Goal: Task Accomplishment & Management: Use online tool/utility

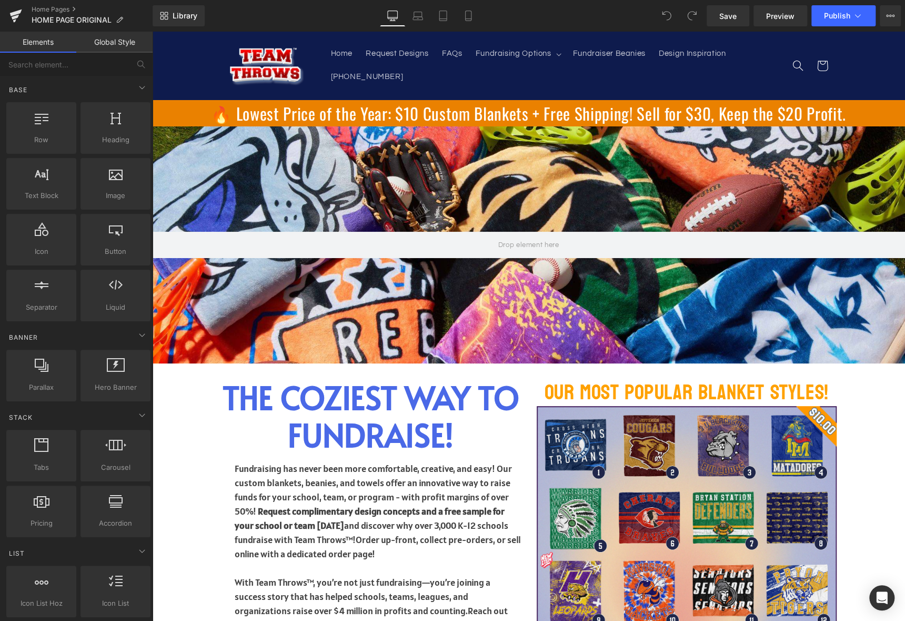
scroll to position [1736, 0]
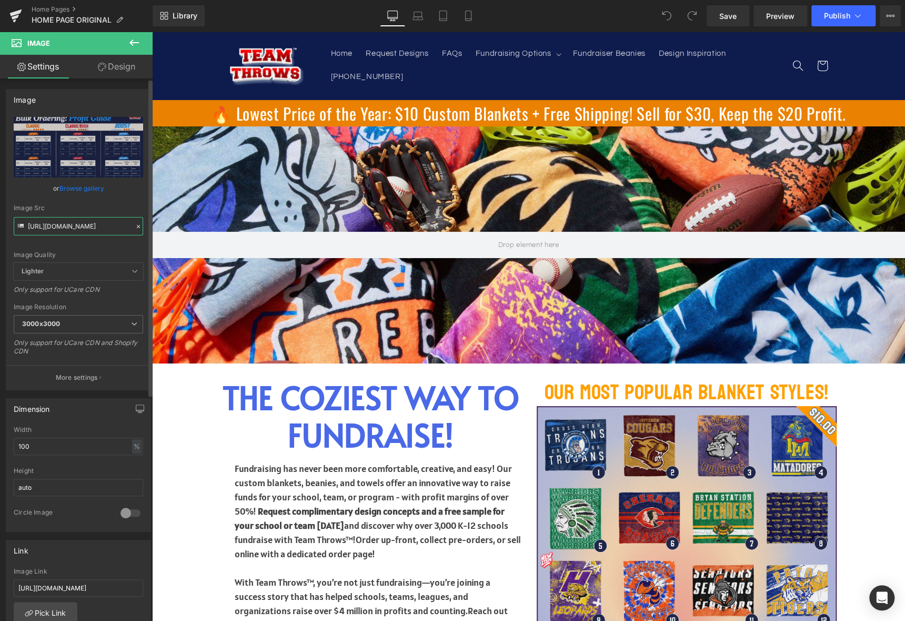
click at [45, 222] on input "[URL][DOMAIN_NAME]" at bounding box center [78, 226] width 129 height 18
click at [45, 228] on input "[URL][DOMAIN_NAME]" at bounding box center [78, 226] width 129 height 18
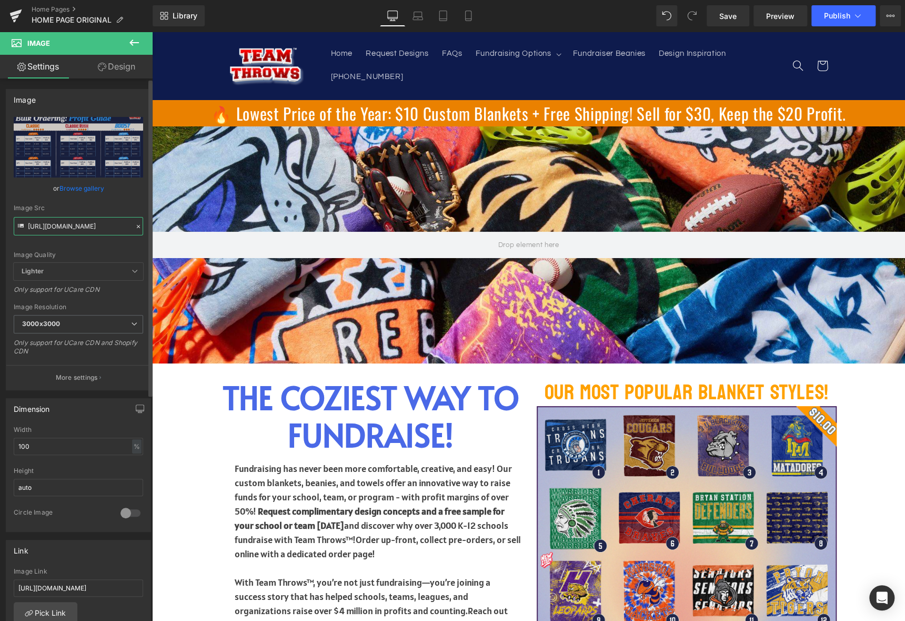
click at [45, 228] on input "[URL][DOMAIN_NAME]" at bounding box center [78, 226] width 129 height 18
paste input "[DOMAIN_NAME][URL]"
type input "[URL][DOMAIN_NAME]"
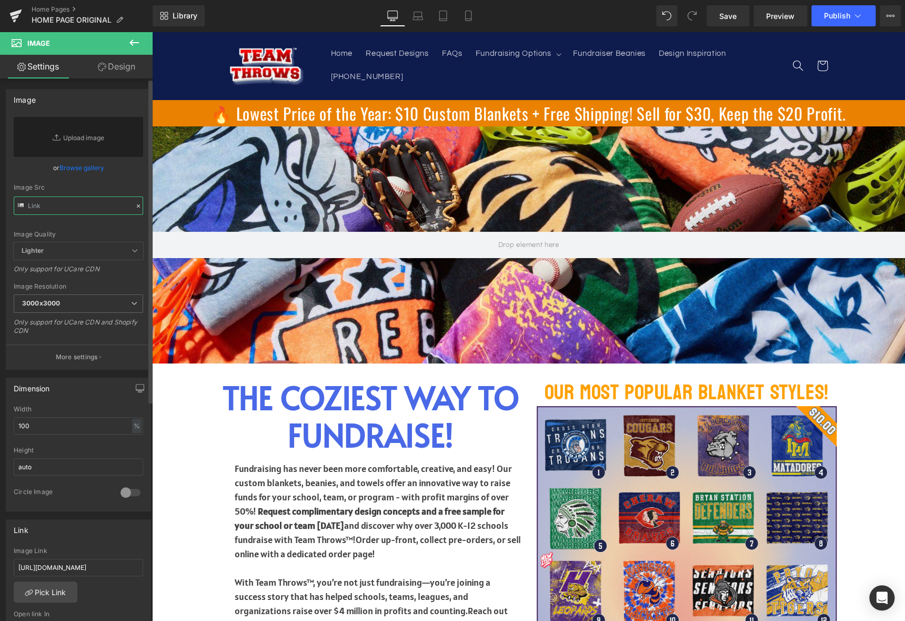
paste input "[URL][DOMAIN_NAME]"
type input "[URL][DOMAIN_NAME]"
click at [97, 221] on div "Image Quality Lighter Lightest Lighter Lighter Lightest Only support for UCare …" at bounding box center [78, 179] width 129 height 125
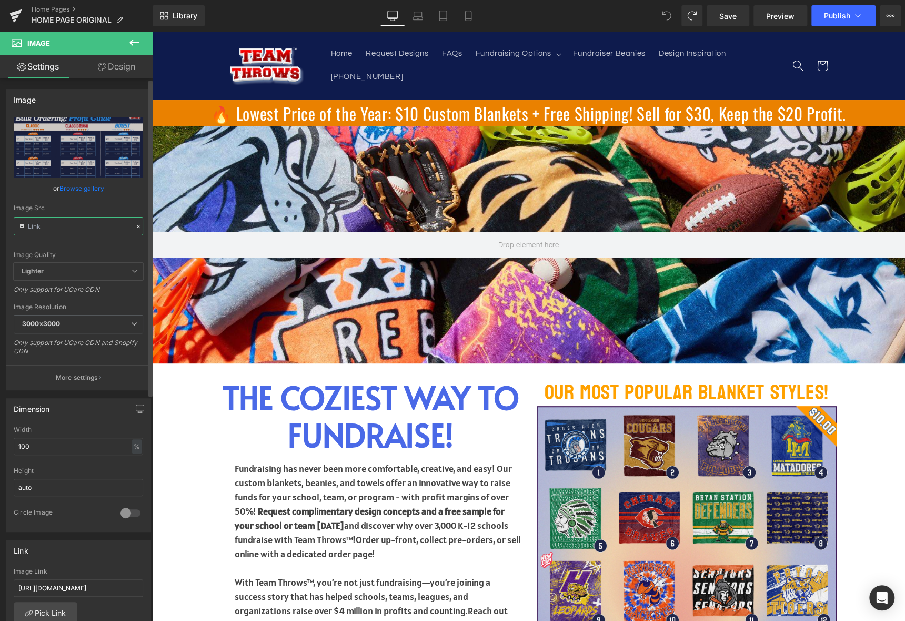
click at [79, 217] on input "text" at bounding box center [78, 226] width 129 height 18
paste input "text"
type input "[URL][DOMAIN_NAME]"
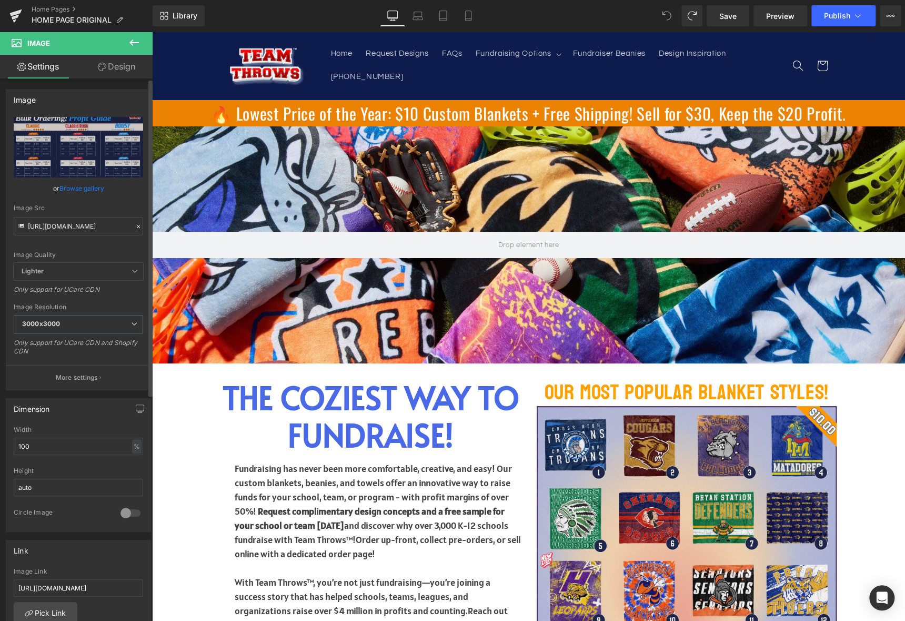
click at [99, 196] on link "Browse gallery" at bounding box center [81, 188] width 45 height 18
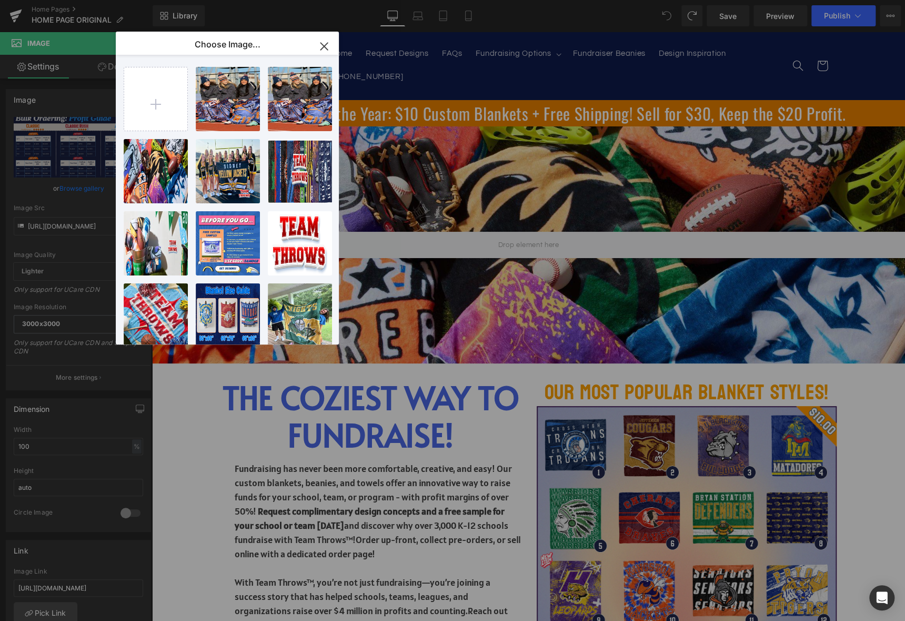
click at [314, 41] on button "button" at bounding box center [323, 46] width 29 height 29
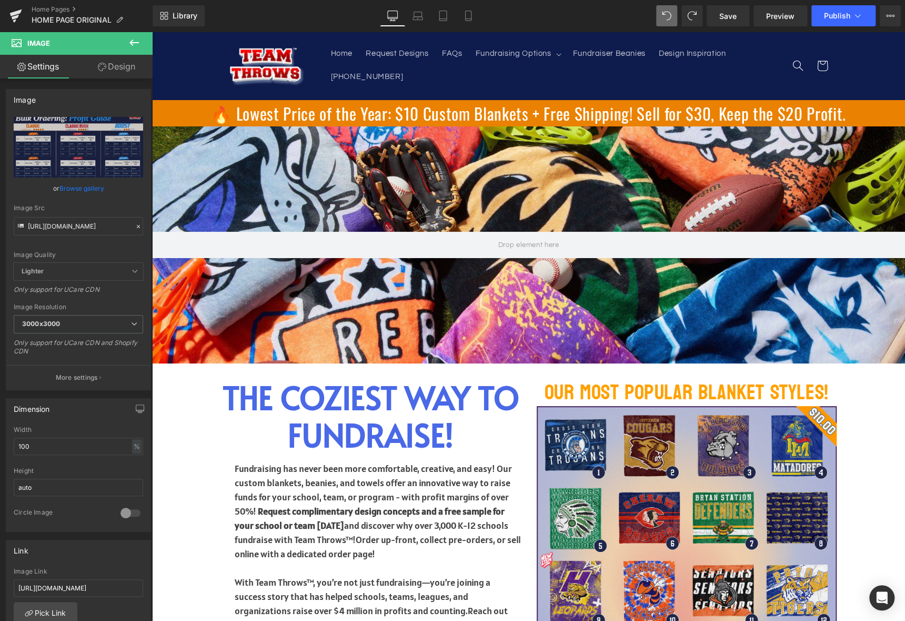
scroll to position [1894, 0]
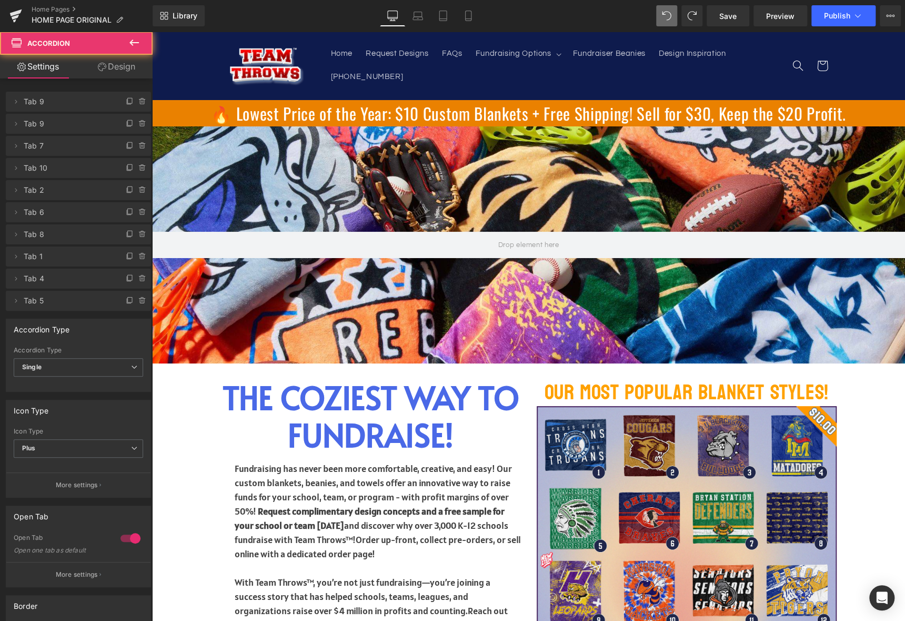
scroll to position [1654, 0]
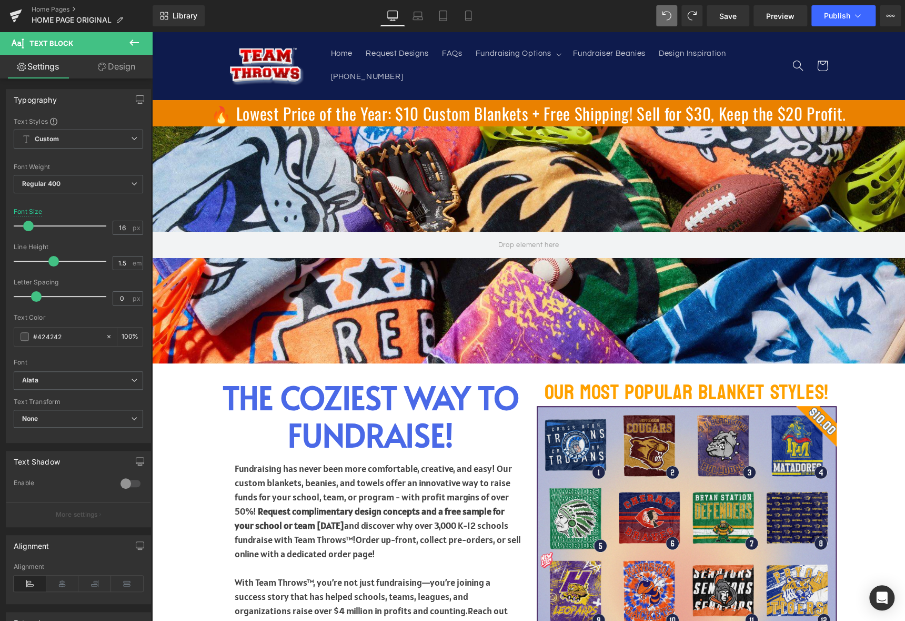
scroll to position [1706, 0]
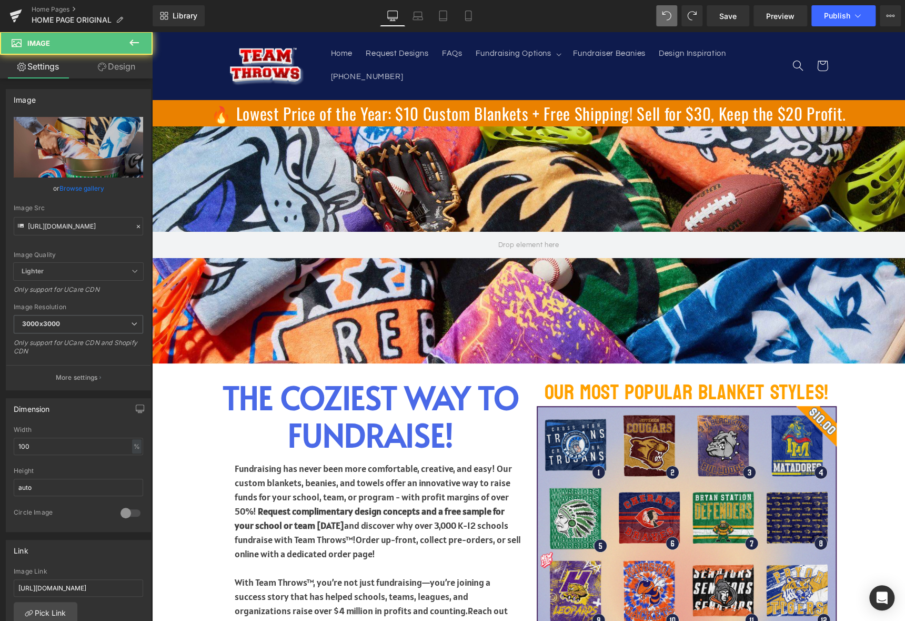
click at [132, 37] on icon at bounding box center [134, 42] width 13 height 13
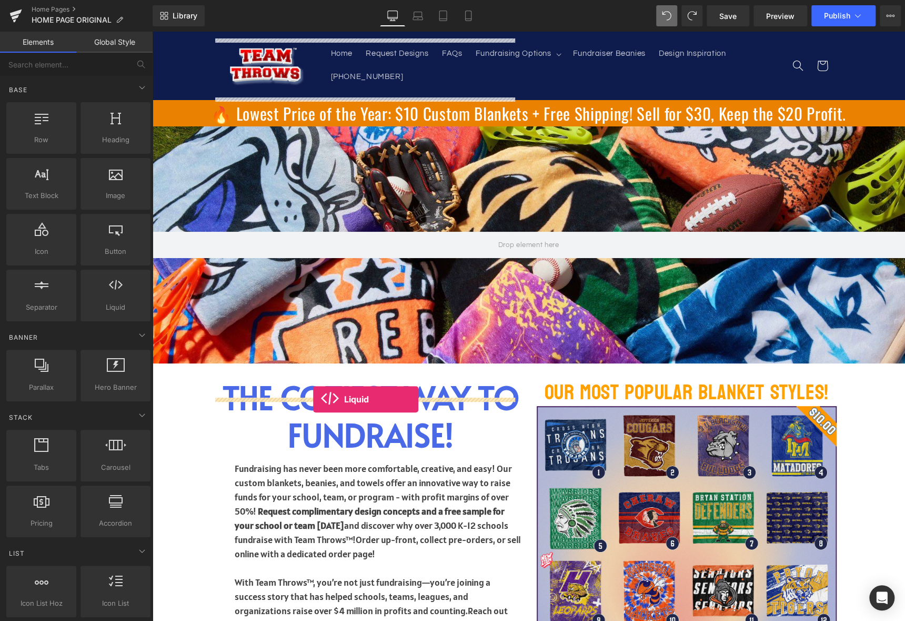
drag, startPoint x: 260, startPoint y: 332, endPoint x: 313, endPoint y: 399, distance: 85.4
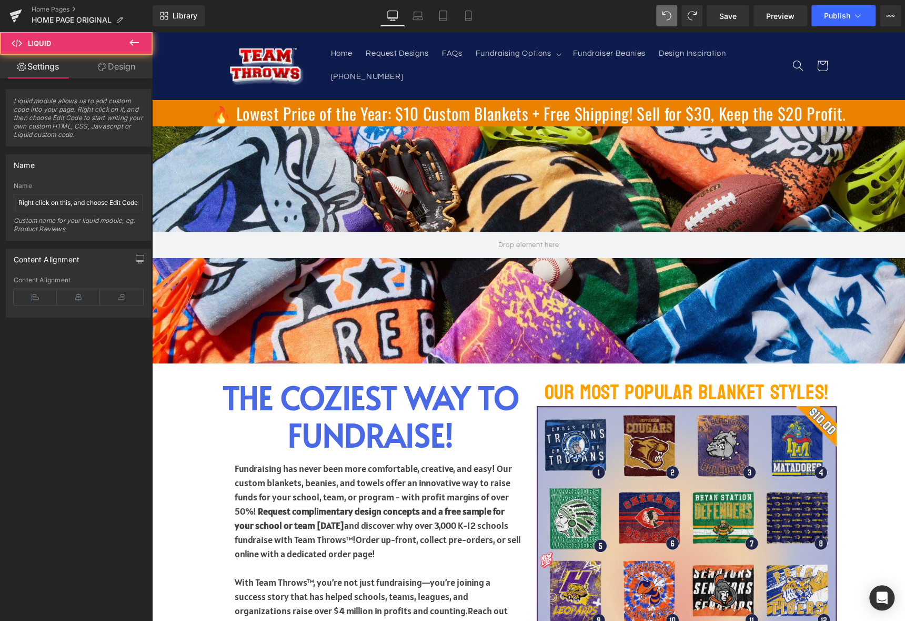
scroll to position [1479, 0]
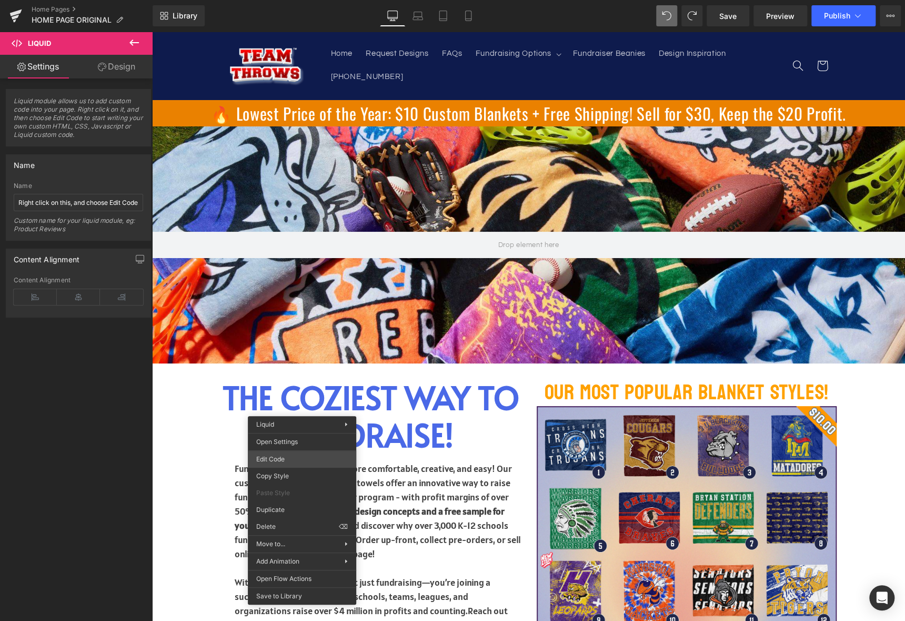
click at [291, 0] on div "Liquid You are previewing how the will restyle your page. You can not edit Elem…" at bounding box center [452, 0] width 905 height 0
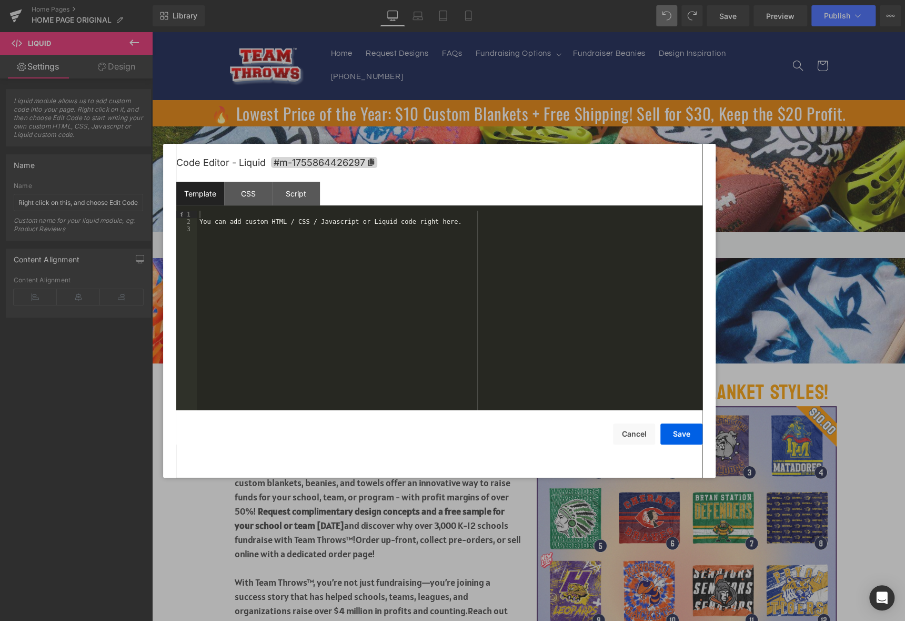
click at [266, 216] on div "You can add custom HTML / CSS / Javascript or Liquid code right here." at bounding box center [449, 318] width 505 height 214
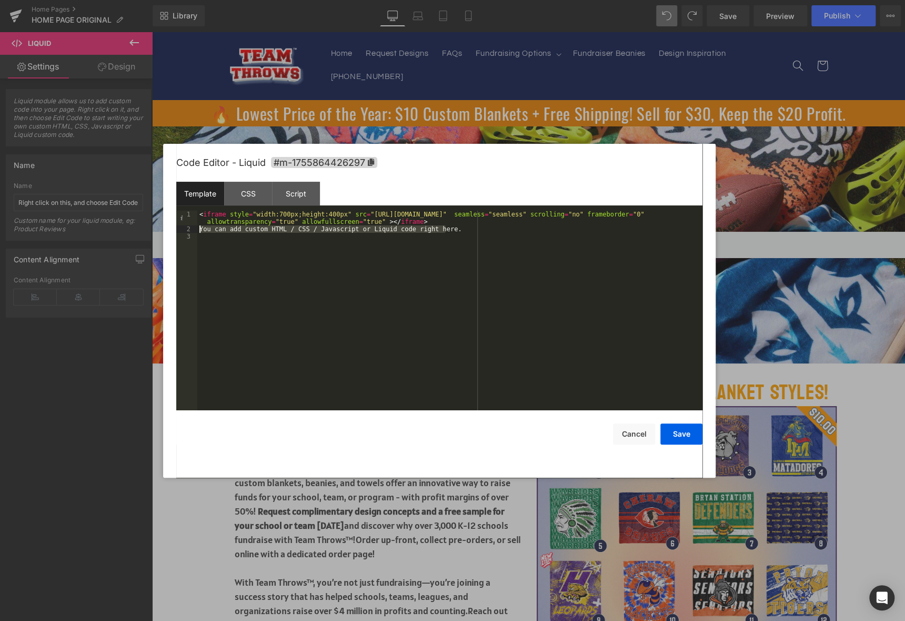
drag, startPoint x: 449, startPoint y: 231, endPoint x: 192, endPoint y: 231, distance: 256.9
click at [192, 231] on pre "1 2 3 < iframe style = "width:700px;height:400px" src = "[URL][DOMAIN_NAME]" se…" at bounding box center [439, 310] width 526 height 199
click at [681, 432] on button "Save" at bounding box center [682, 433] width 42 height 21
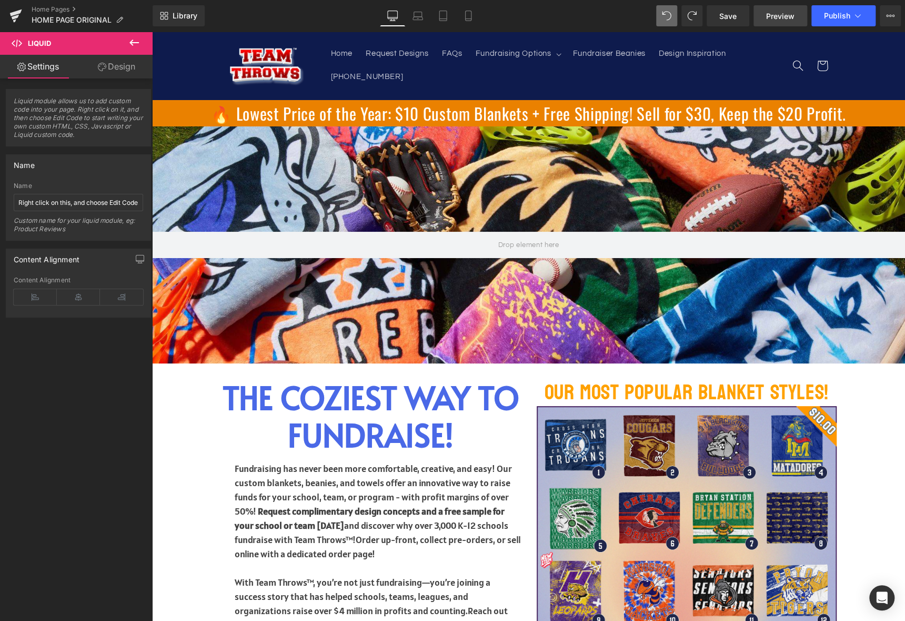
click at [782, 19] on span "Preview" at bounding box center [780, 16] width 28 height 11
click at [740, 13] on link "Save" at bounding box center [728, 15] width 43 height 21
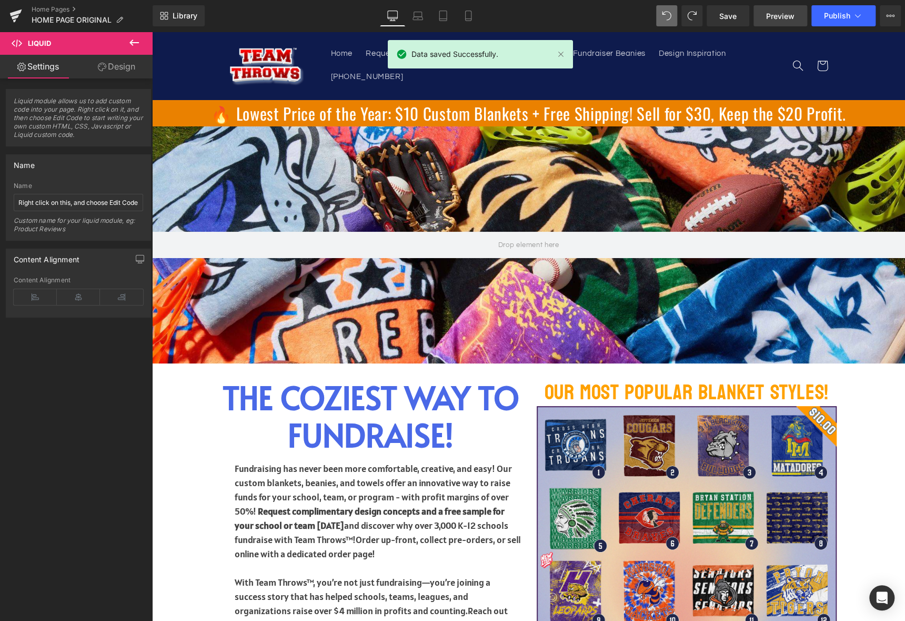
click at [787, 12] on span "Preview" at bounding box center [780, 16] width 28 height 11
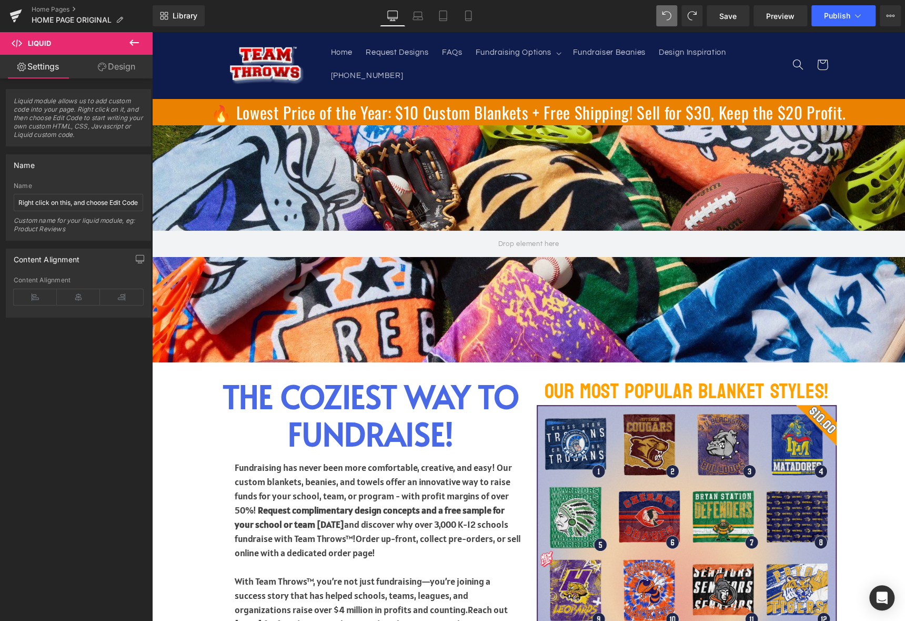
scroll to position [1373, 0]
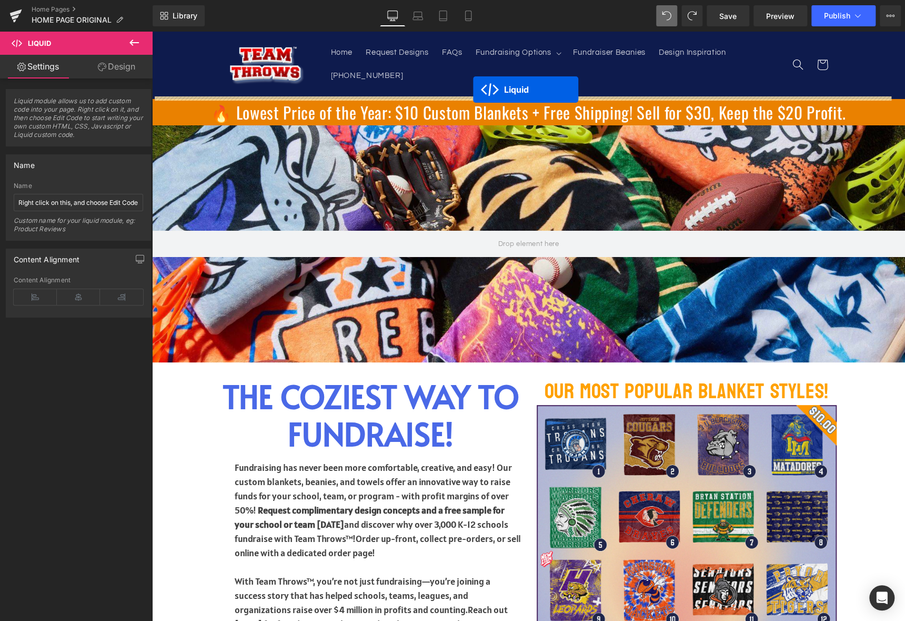
drag, startPoint x: 338, startPoint y: 505, endPoint x: 473, endPoint y: 89, distance: 437.6
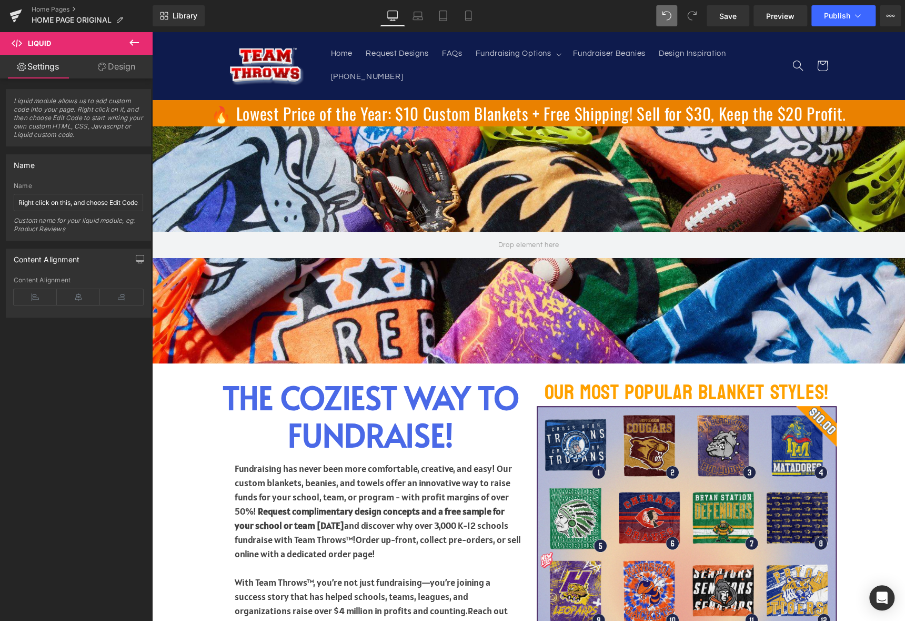
click at [111, 66] on link "Design" at bounding box center [116, 67] width 76 height 24
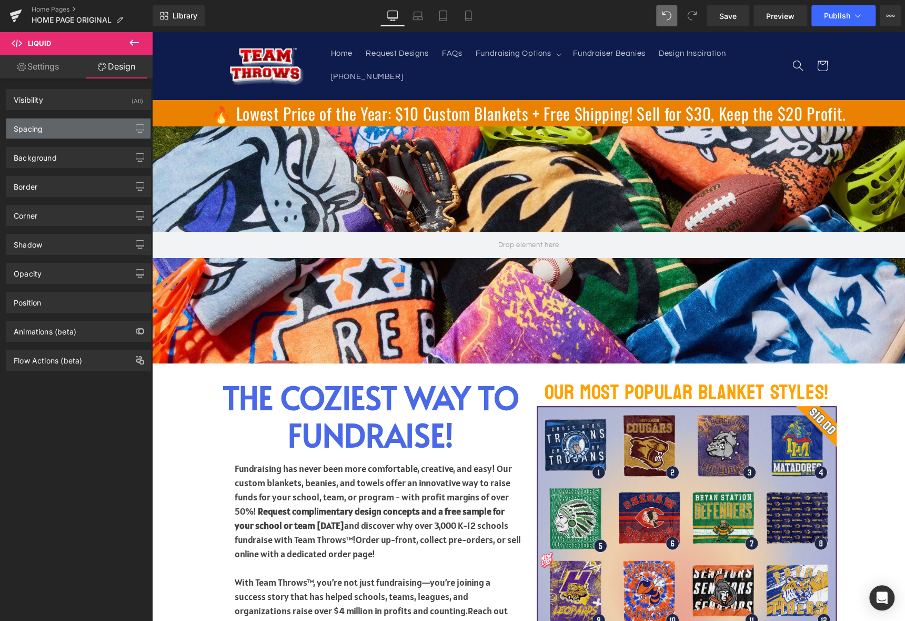
click at [78, 132] on div "Spacing" at bounding box center [78, 128] width 144 height 20
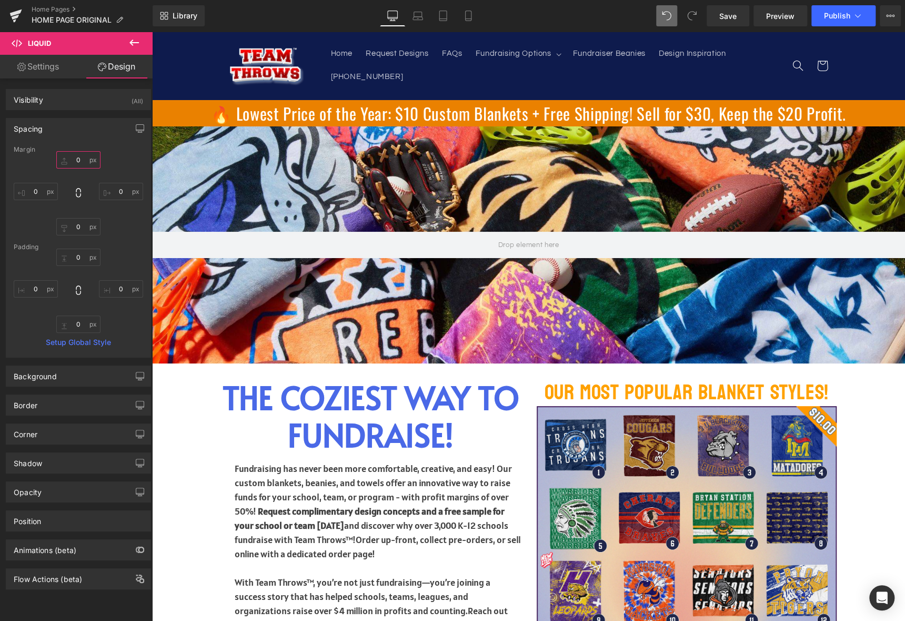
click at [79, 162] on input "text" at bounding box center [78, 159] width 44 height 17
type input "10"
drag, startPoint x: 737, startPoint y: 12, endPoint x: 340, endPoint y: 53, distance: 399.0
click at [737, 12] on span "Save" at bounding box center [728, 16] width 17 height 11
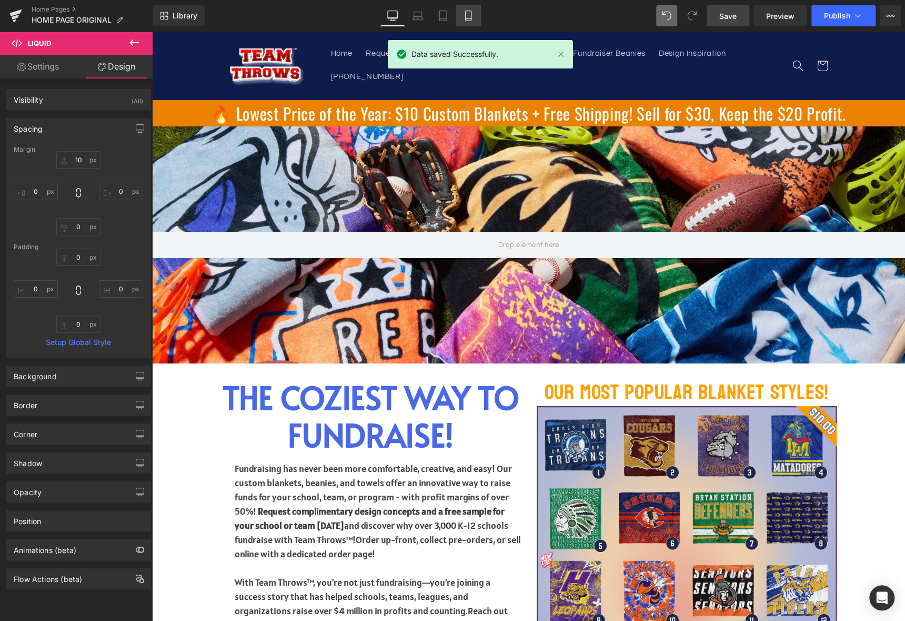
click at [465, 13] on icon at bounding box center [468, 16] width 11 height 11
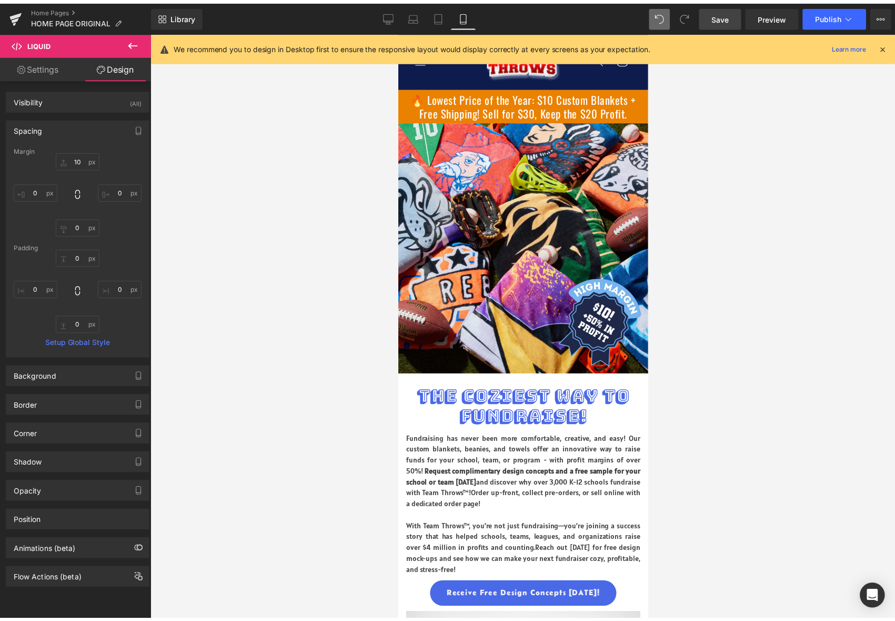
scroll to position [0, 0]
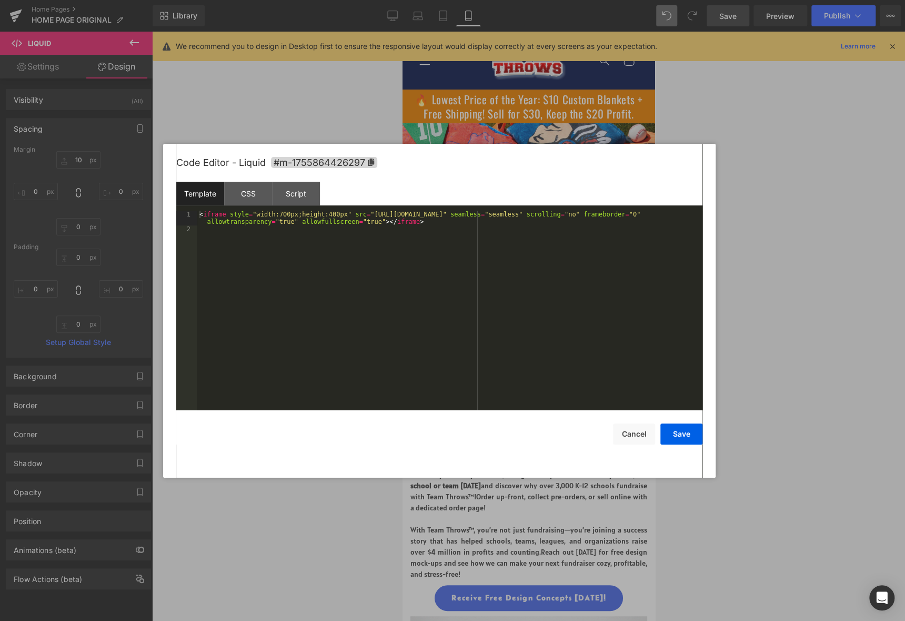
click at [493, 121] on body "Liquid You are previewing how the will restyle your page. You can not edit Elem…" at bounding box center [452, 310] width 905 height 621
drag, startPoint x: 288, startPoint y: 213, endPoint x: 273, endPoint y: 214, distance: 15.8
click at [273, 214] on div "< iframe style = "width:700px;height:400px" src = "[URL][DOMAIN_NAME]" seamless…" at bounding box center [449, 322] width 505 height 222
click at [418, 219] on div "< iframe style = "width:100%;height:400px" src = "[URL][DOMAIN_NAME]" seamless …" at bounding box center [449, 322] width 505 height 222
click at [669, 432] on button "Save" at bounding box center [682, 433] width 42 height 21
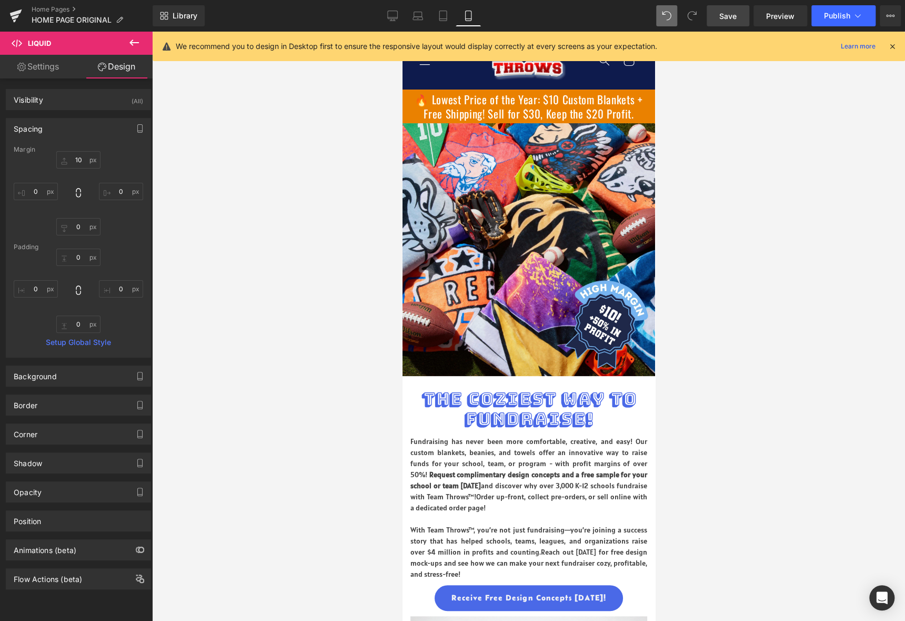
click at [735, 15] on span "Save" at bounding box center [728, 16] width 17 height 11
click at [774, 13] on span "Preview" at bounding box center [780, 16] width 28 height 11
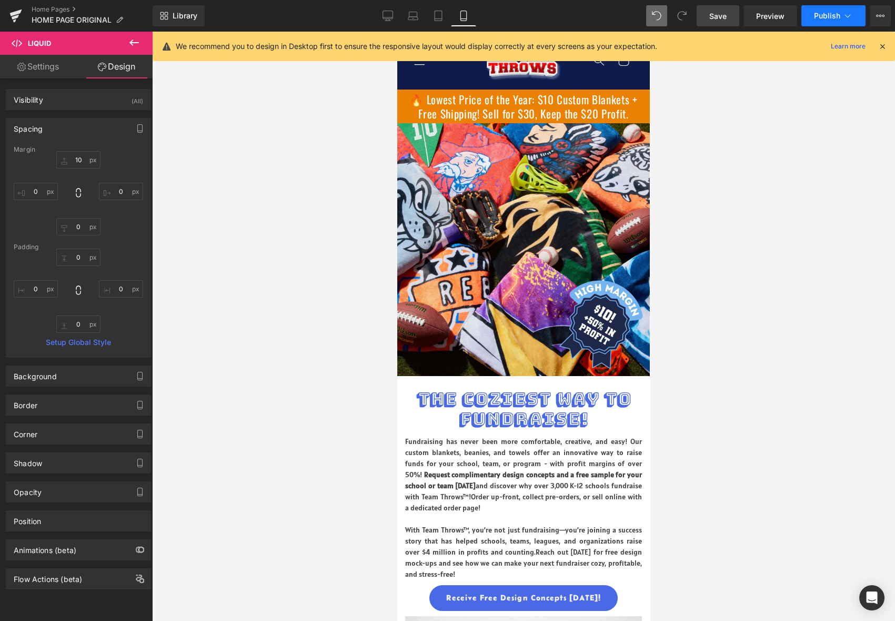
click at [831, 12] on span "Publish" at bounding box center [827, 16] width 26 height 8
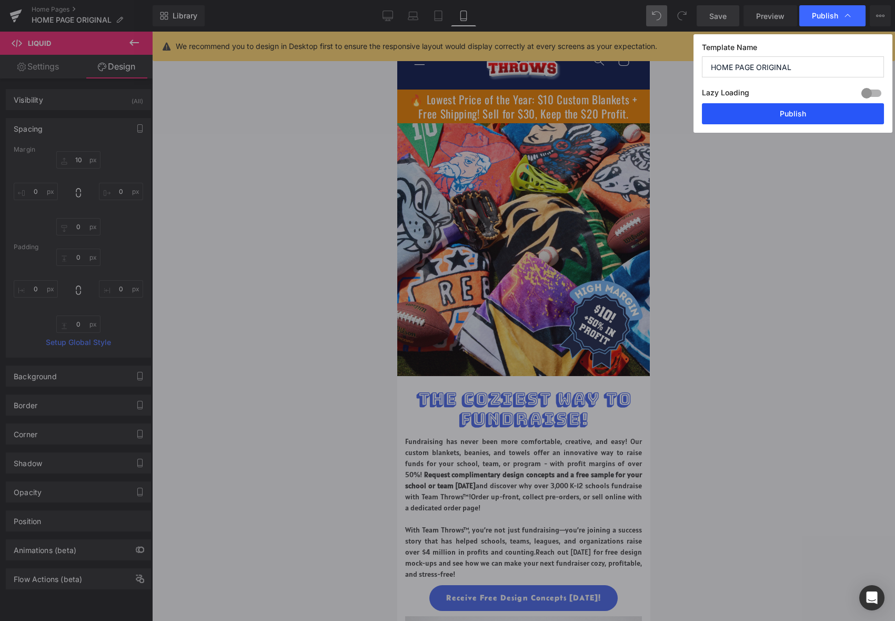
click at [783, 118] on button "Publish" at bounding box center [793, 113] width 182 height 21
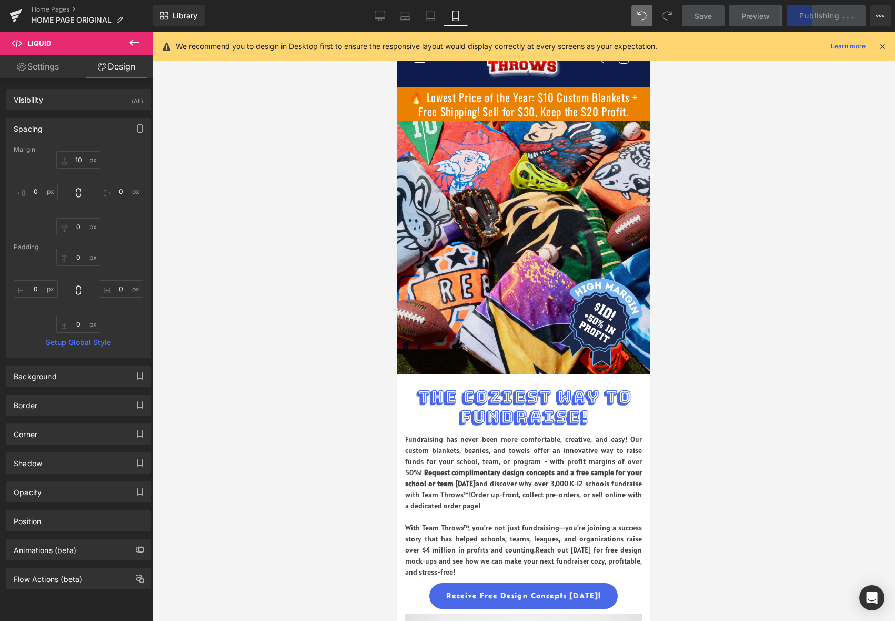
scroll to position [3, 0]
